Goal: Information Seeking & Learning: Get advice/opinions

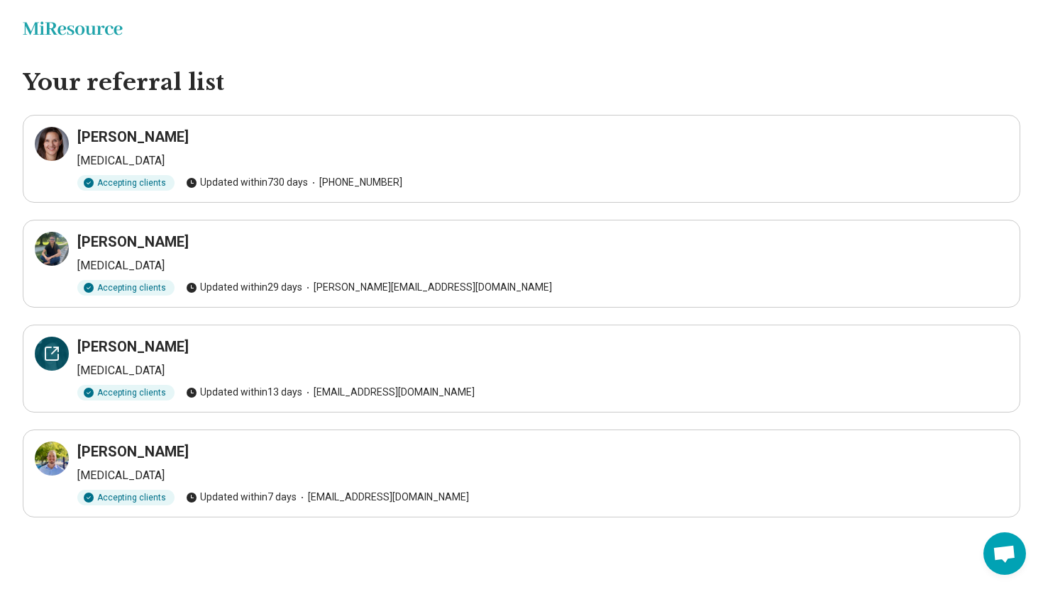
click at [49, 352] on icon at bounding box center [51, 353] width 17 height 17
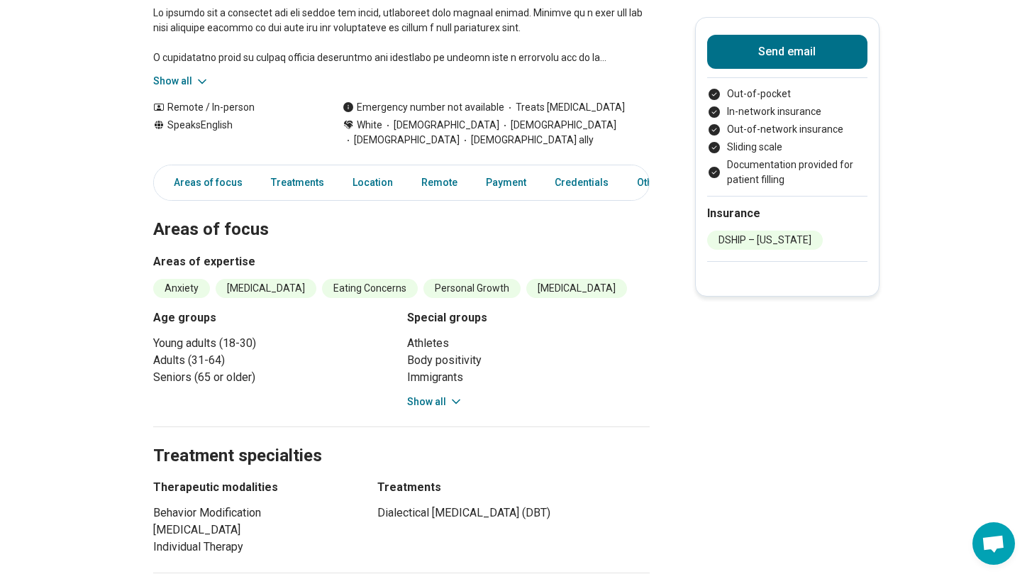
scroll to position [268, 0]
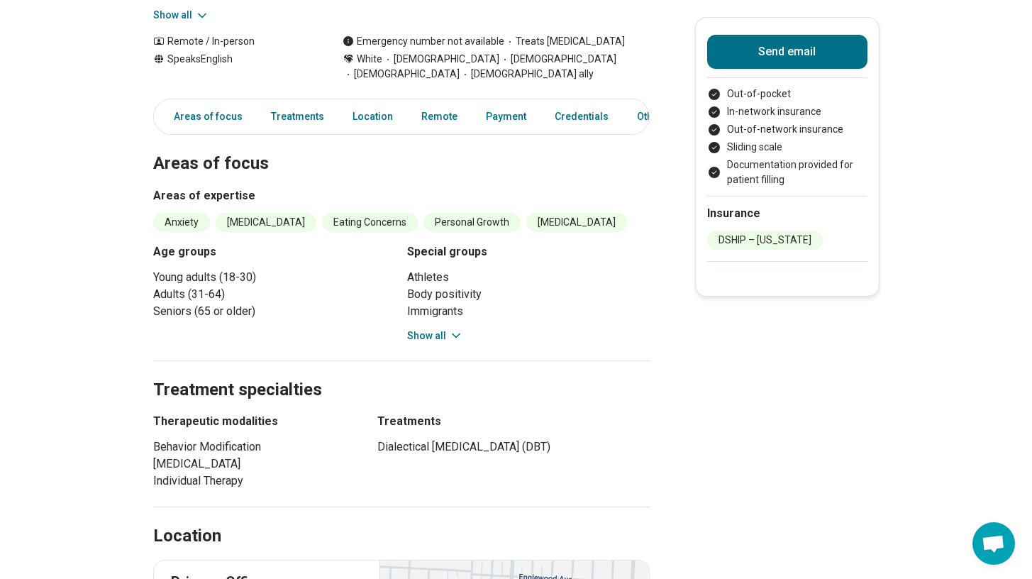
click at [433, 339] on button "Show all" at bounding box center [435, 335] width 56 height 15
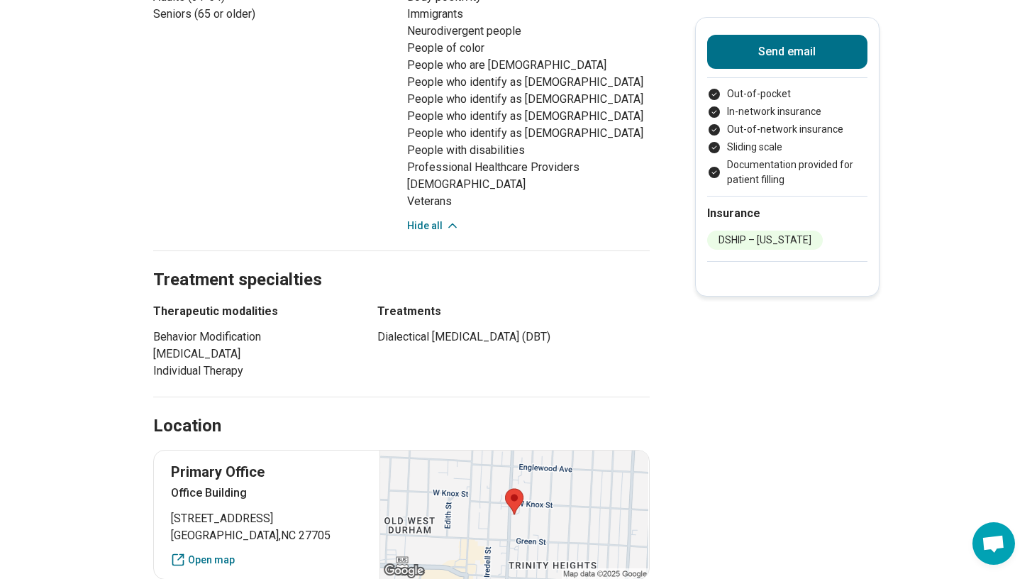
scroll to position [496, 0]
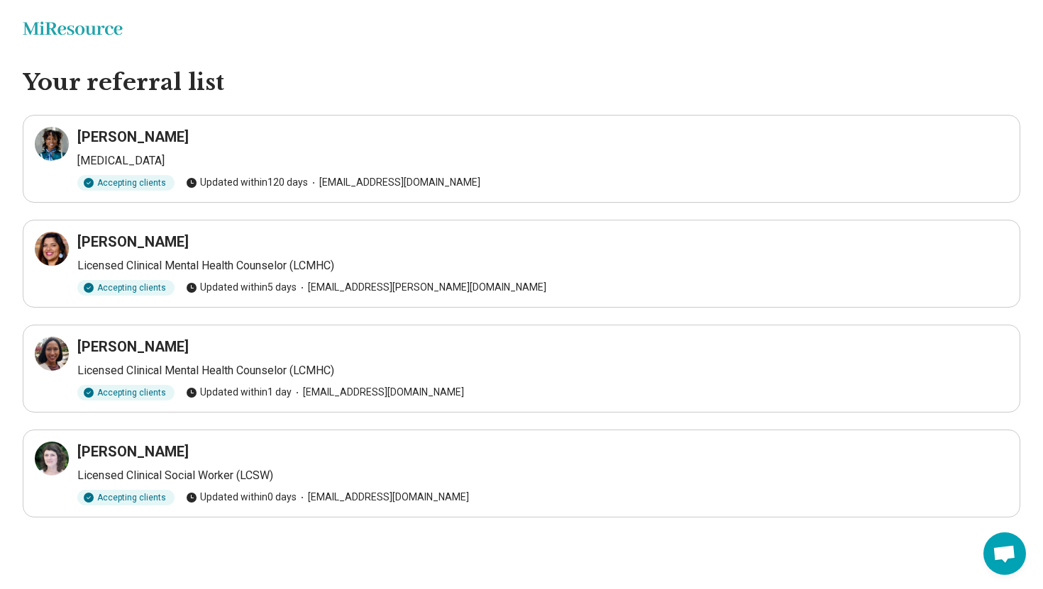
click at [104, 24] on icon "Miresource logo" at bounding box center [73, 28] width 100 height 14
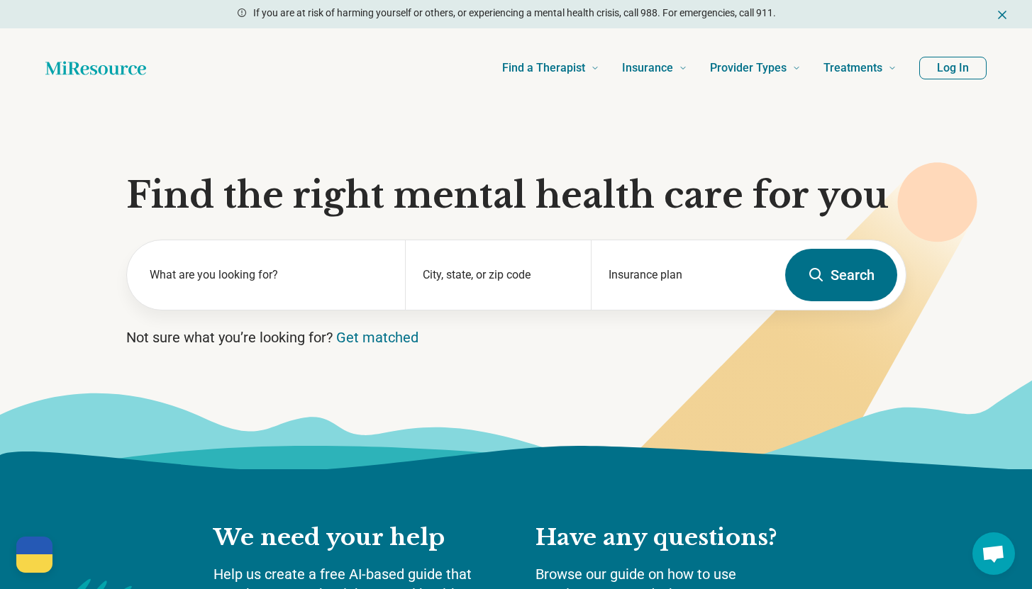
click at [955, 63] on button "Log In" at bounding box center [952, 68] width 67 height 23
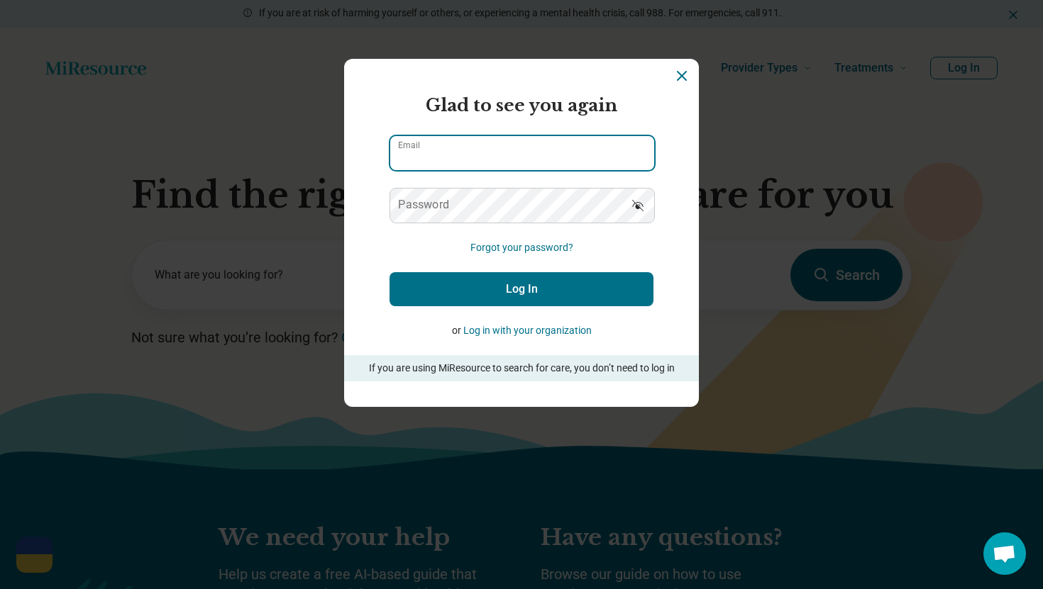
click at [620, 150] on input "Email" at bounding box center [522, 153] width 264 height 34
type input "**********"
click at [524, 280] on button "Log In" at bounding box center [521, 289] width 264 height 34
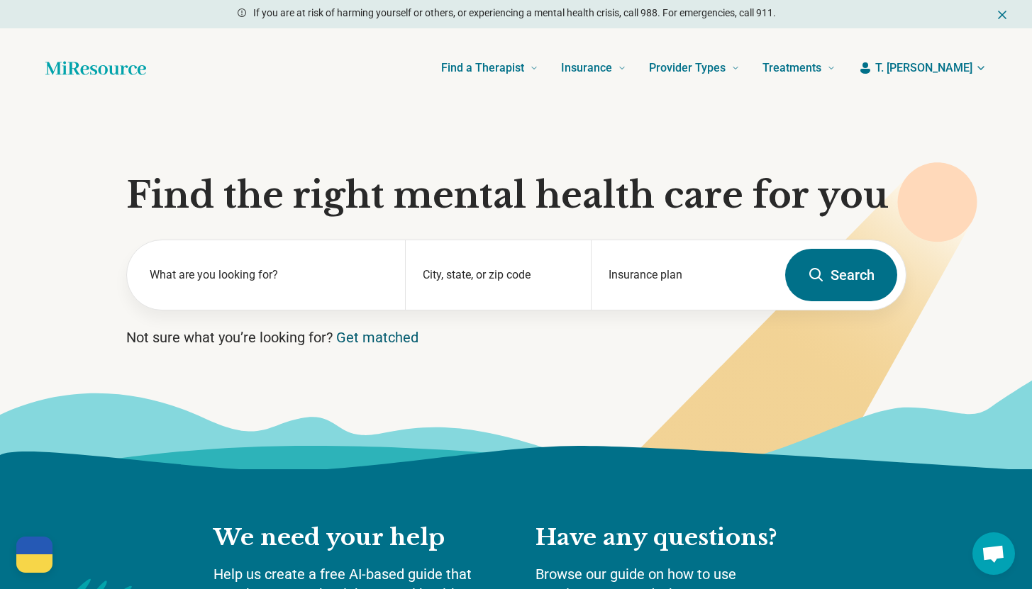
click at [392, 337] on link "Get matched" at bounding box center [377, 337] width 82 height 17
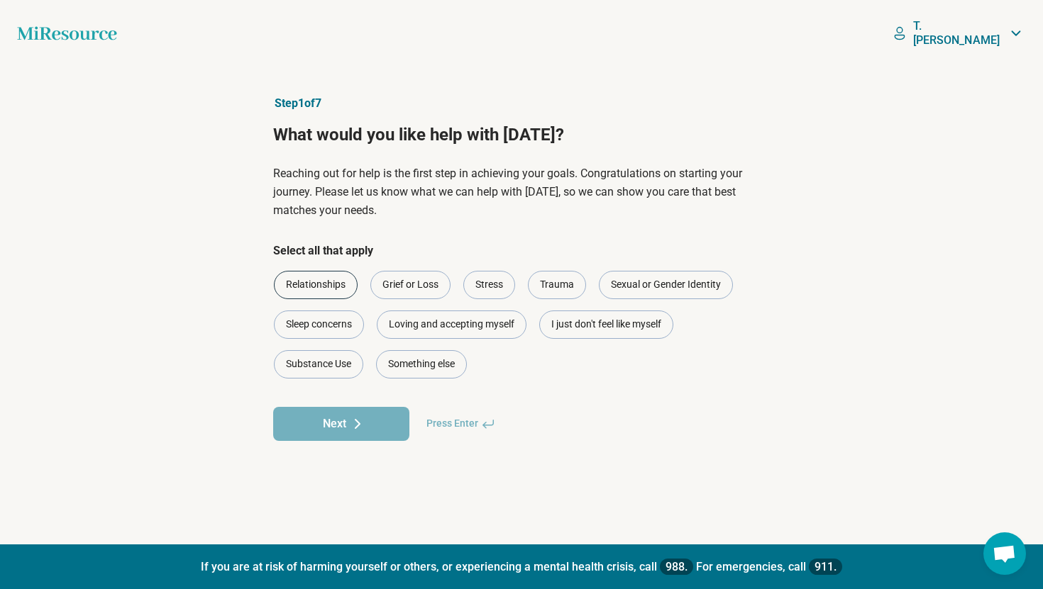
click at [326, 281] on div "Relationships" at bounding box center [316, 285] width 84 height 28
click at [356, 419] on icon at bounding box center [357, 424] width 17 height 17
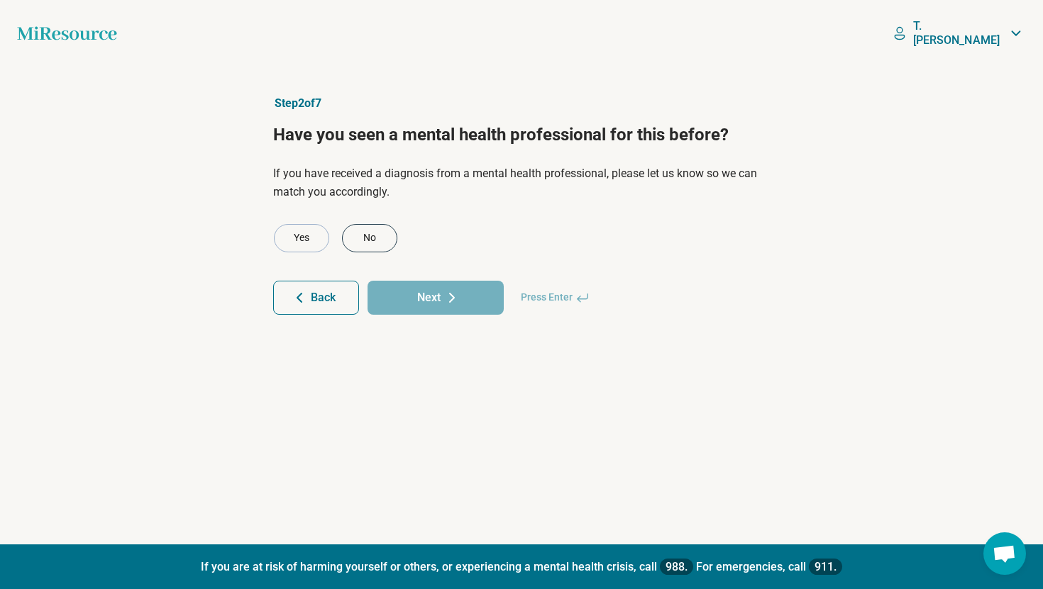
click at [360, 238] on div "No" at bounding box center [369, 238] width 55 height 28
click at [403, 305] on button "Next" at bounding box center [435, 298] width 136 height 34
click at [379, 242] on div "No" at bounding box center [369, 238] width 55 height 28
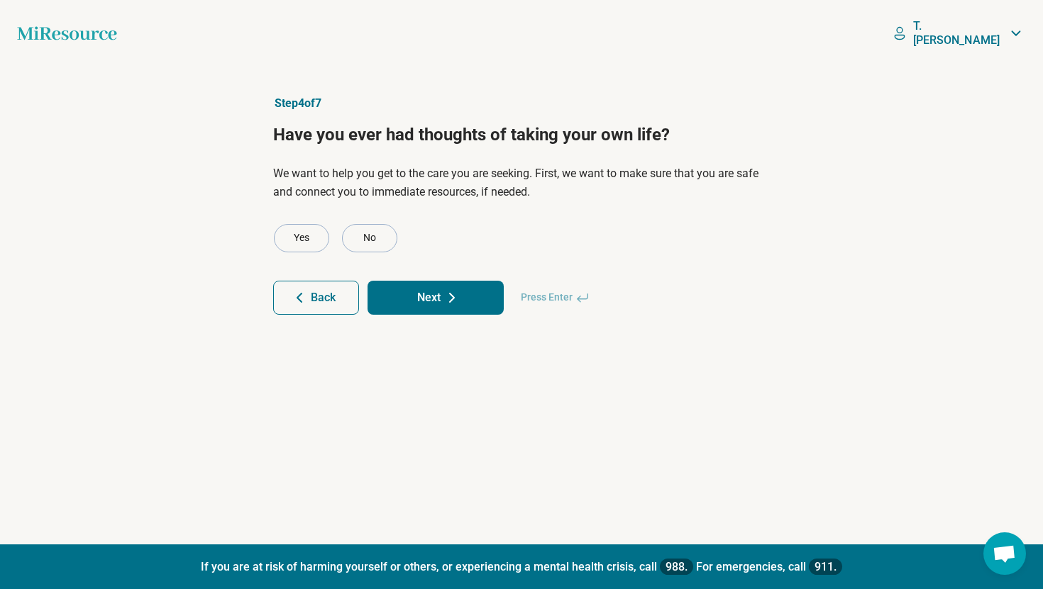
click at [421, 299] on button "Next" at bounding box center [435, 298] width 136 height 34
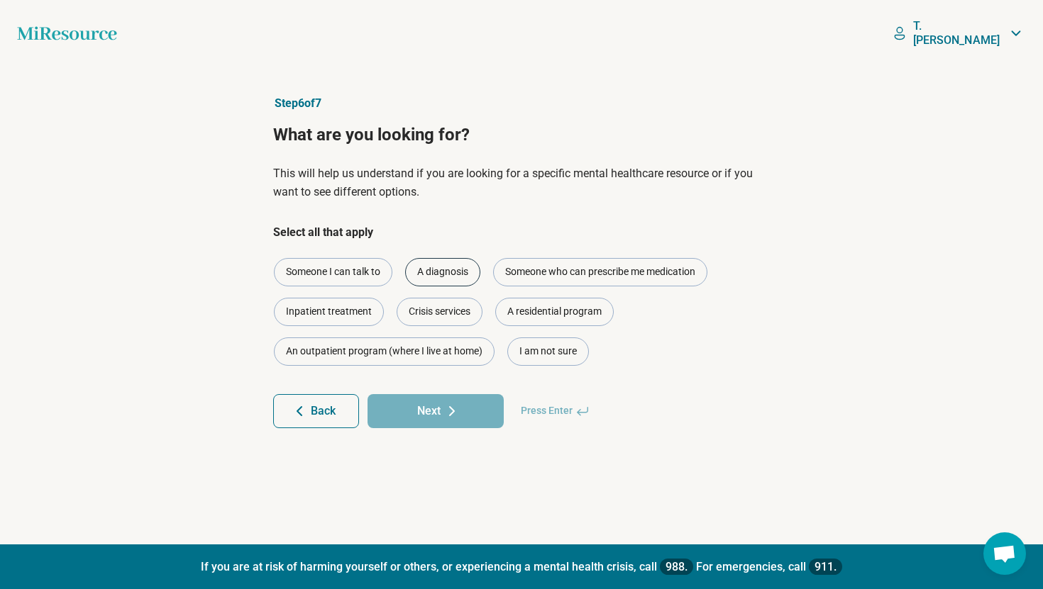
click at [425, 274] on div "A diagnosis" at bounding box center [442, 272] width 75 height 28
click at [360, 267] on div "Someone I can talk to" at bounding box center [333, 272] width 118 height 28
click at [415, 410] on button "Next" at bounding box center [435, 411] width 136 height 34
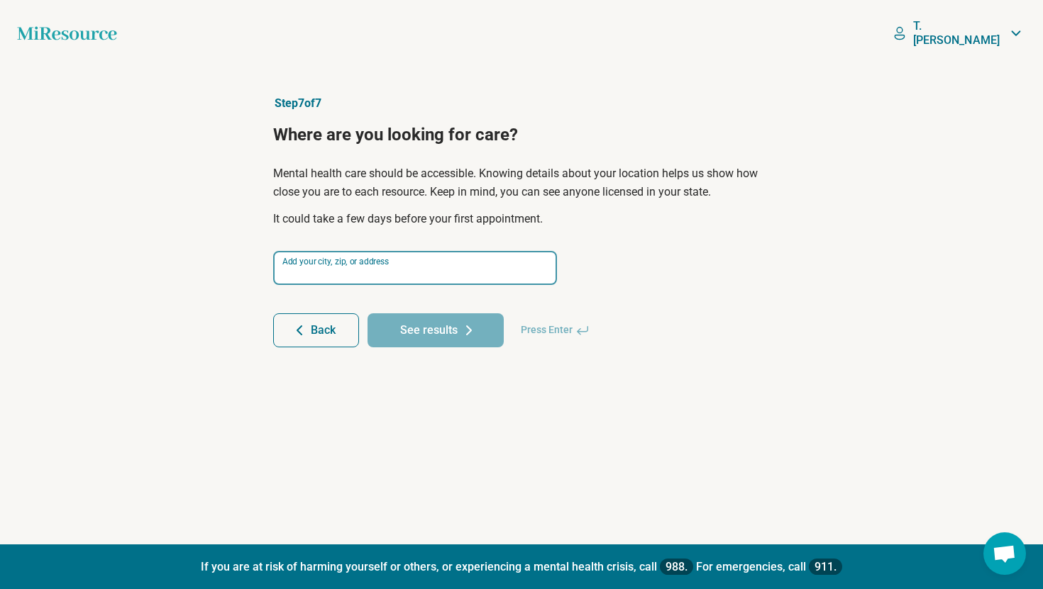
click at [392, 270] on input at bounding box center [415, 268] width 284 height 34
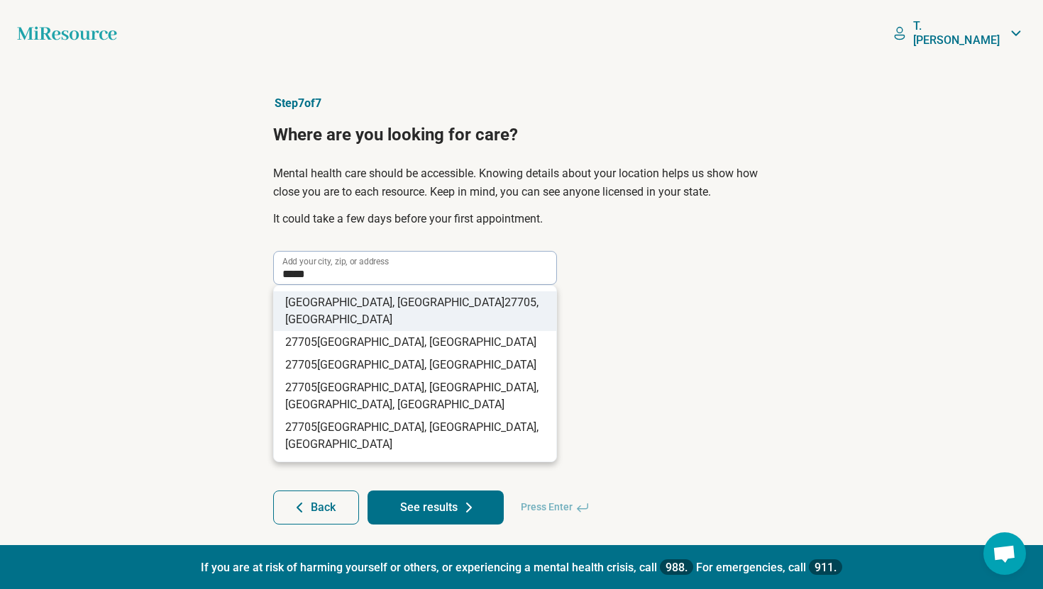
click at [504, 297] on span "27705" at bounding box center [520, 302] width 32 height 13
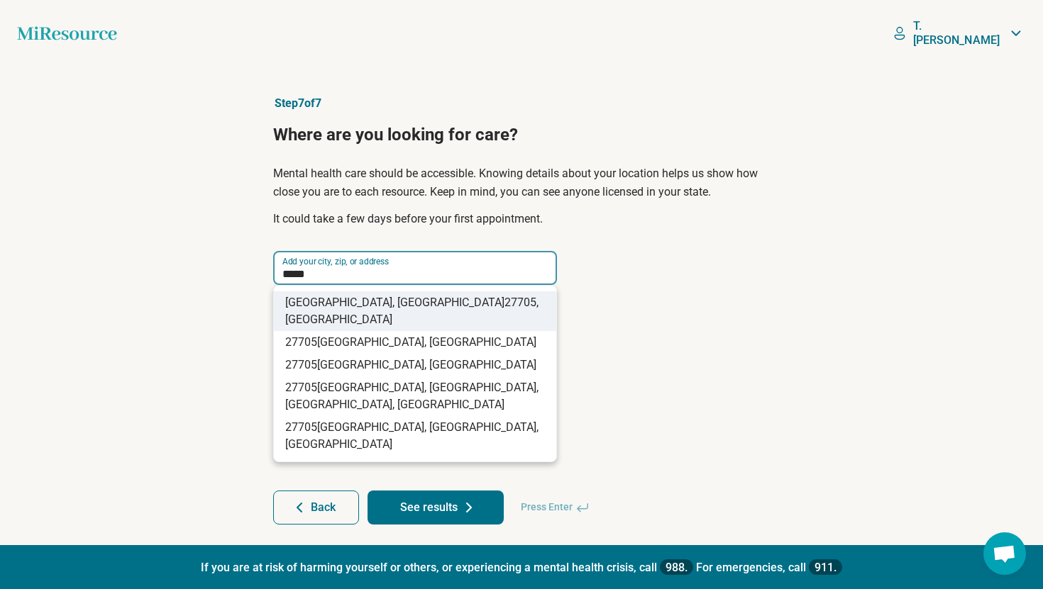
type input "**********"
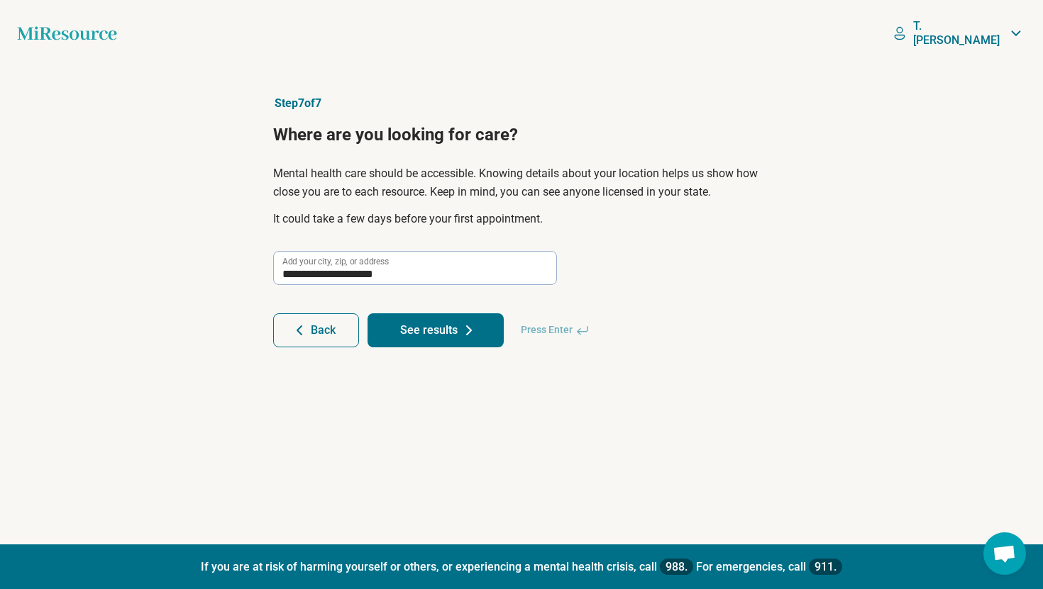
click at [423, 345] on button "See results" at bounding box center [435, 331] width 136 height 34
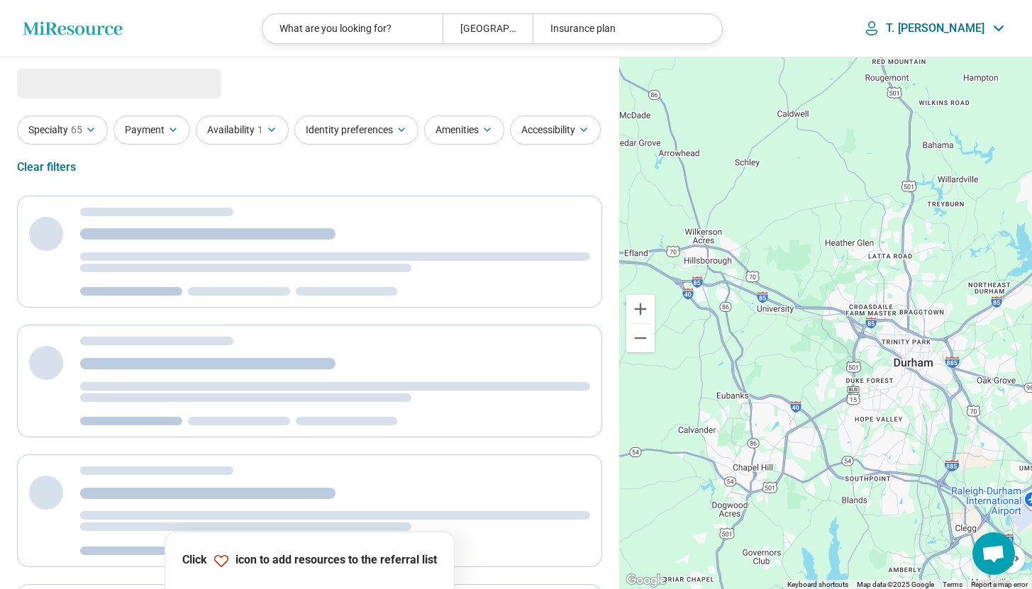
select select "***"
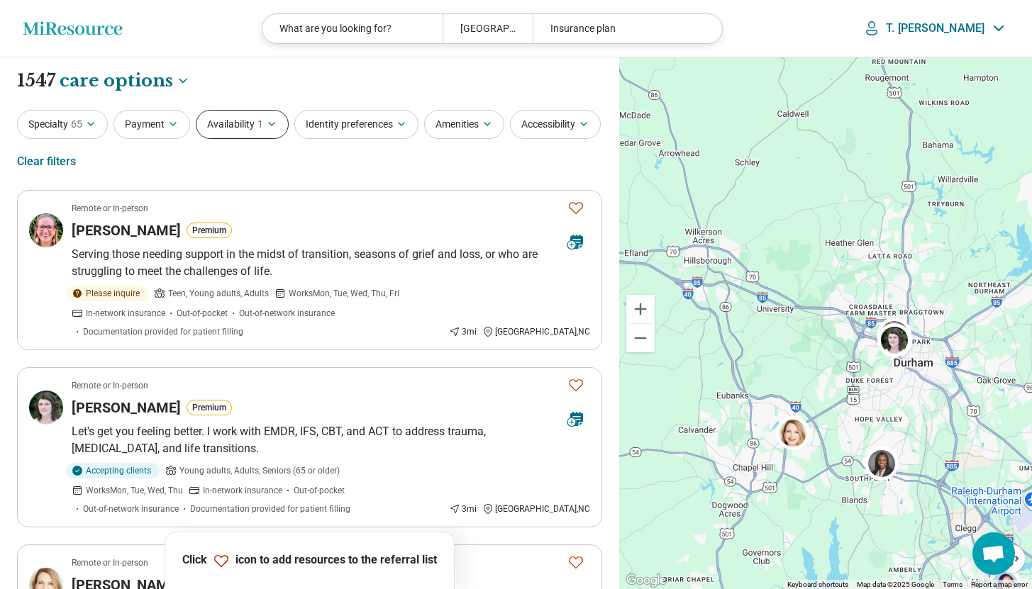
click at [231, 124] on button "Availability 1" at bounding box center [242, 124] width 93 height 29
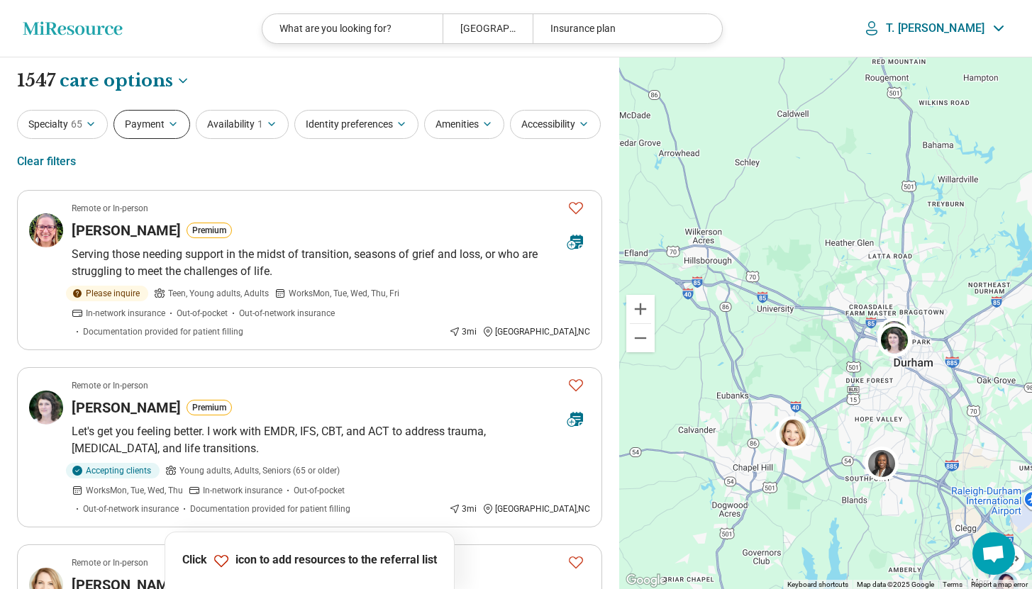
click at [169, 128] on icon "button" at bounding box center [172, 123] width 11 height 11
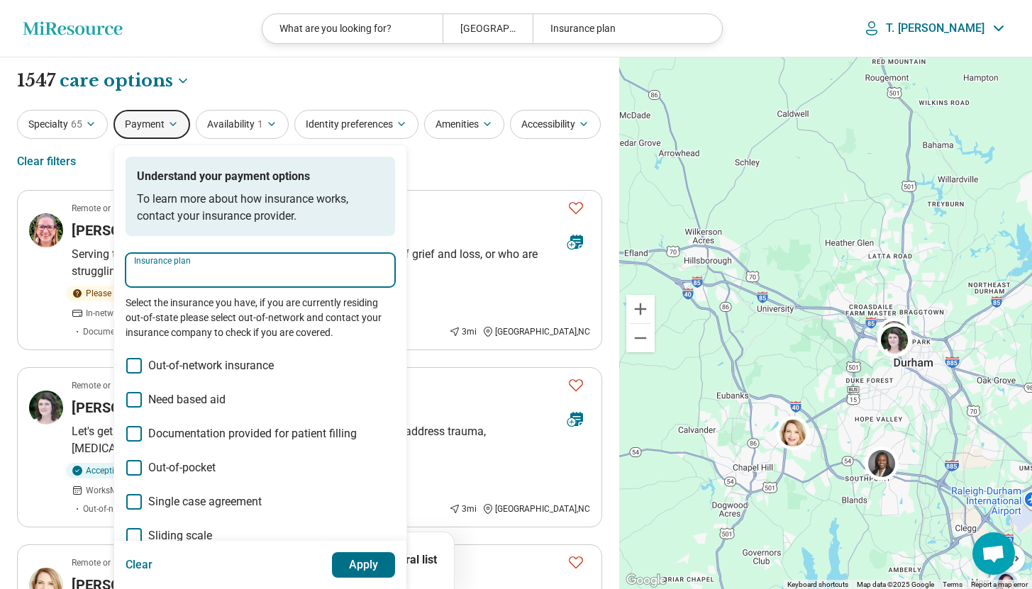
click at [188, 266] on input "Insurance plan" at bounding box center [260, 274] width 253 height 17
click at [172, 315] on div "DSHIP" at bounding box center [156, 313] width 61 height 28
type input "*****"
click at [363, 561] on button "Apply" at bounding box center [364, 566] width 64 height 26
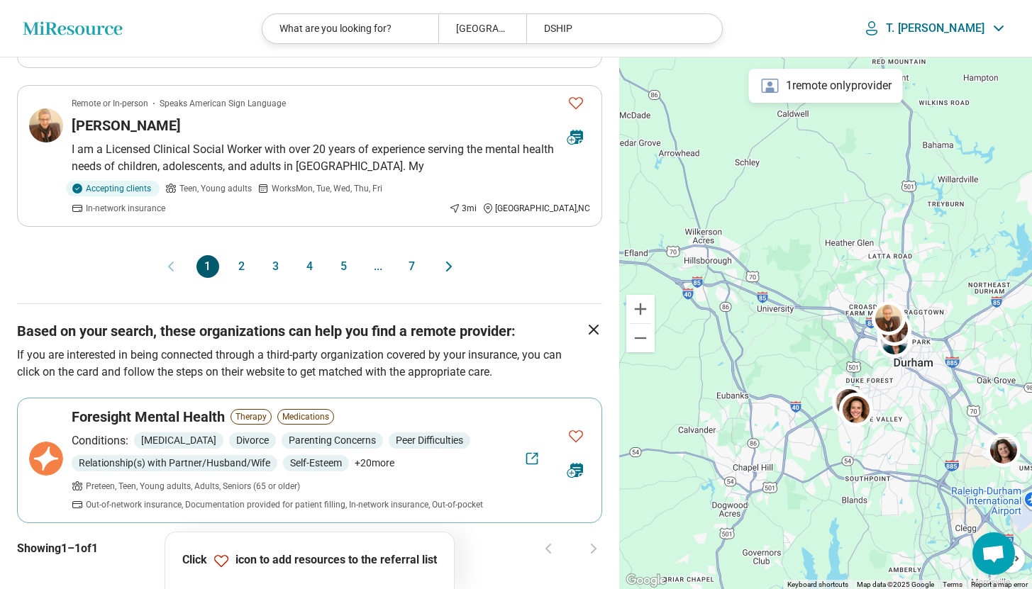
scroll to position [1674, 0]
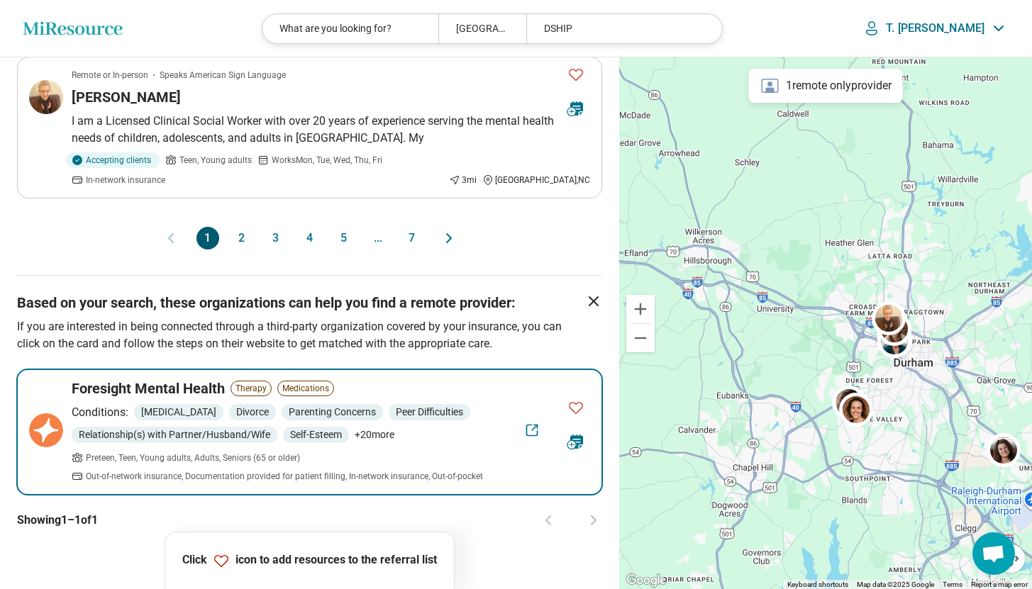
click at [139, 379] on h3 "Foresight Mental Health" at bounding box center [148, 389] width 153 height 20
